Goal: Information Seeking & Learning: Learn about a topic

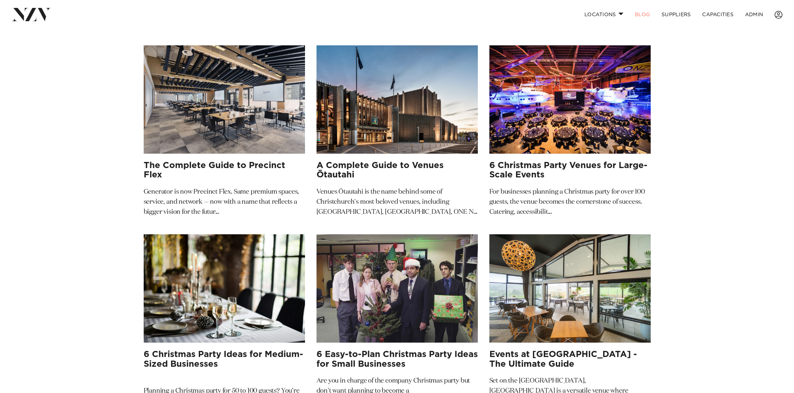
click at [253, 115] on img at bounding box center [224, 99] width 161 height 108
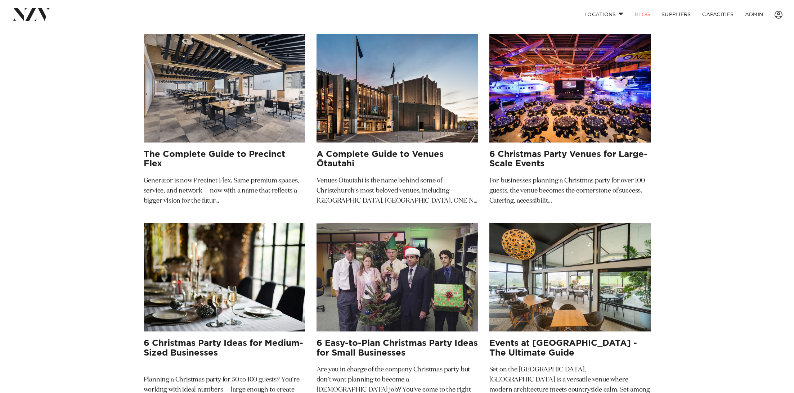
scroll to position [25, 0]
click at [554, 104] on img at bounding box center [569, 88] width 161 height 108
click at [203, 257] on img at bounding box center [224, 277] width 161 height 108
click at [390, 291] on img at bounding box center [396, 277] width 161 height 108
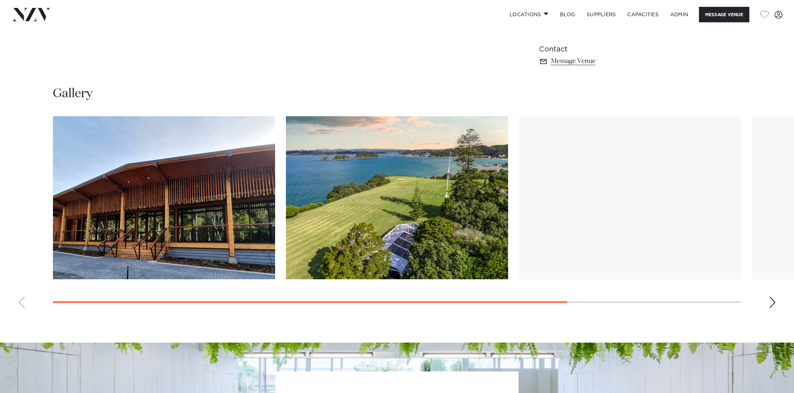
scroll to position [586, 0]
